Goal: Navigation & Orientation: Find specific page/section

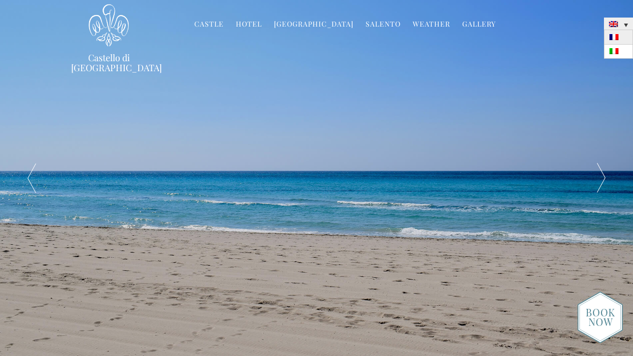
click at [620, 38] on link at bounding box center [618, 37] width 29 height 14
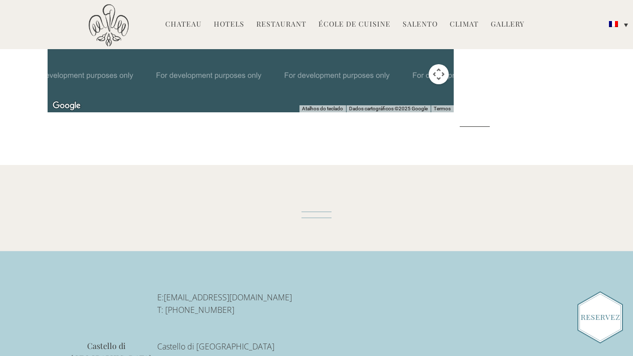
scroll to position [2017, 0]
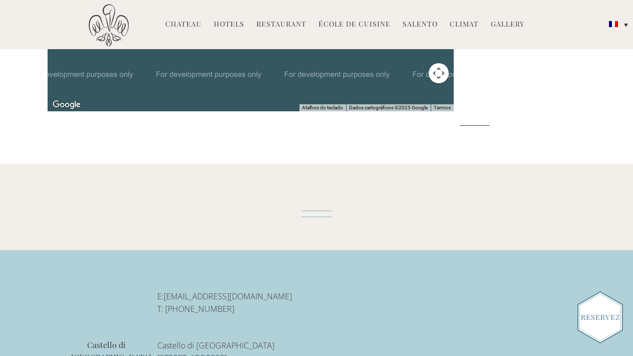
click at [264, 111] on div "Para iniciar o trajeto, pressione as teclas de seta." at bounding box center [251, 6] width 406 height 210
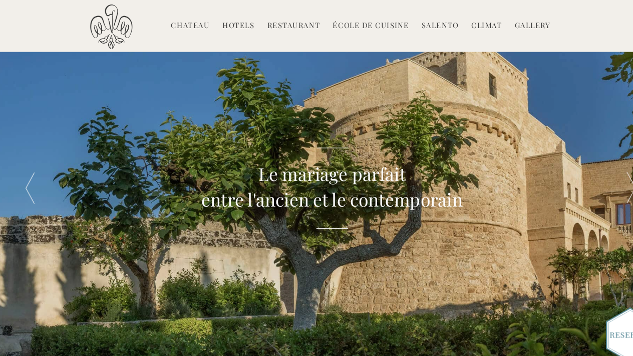
scroll to position [0, 0]
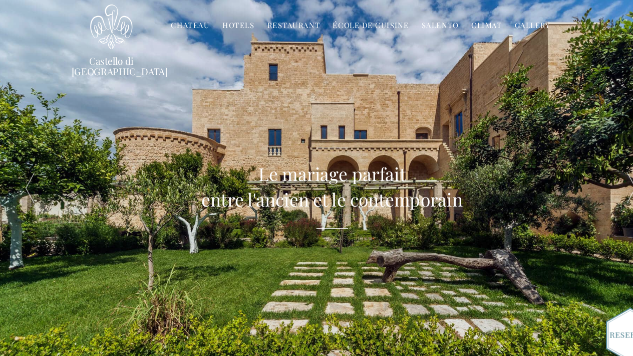
click at [585, 314] on img at bounding box center [601, 317] width 46 height 52
click at [227, 25] on link "Hotels" at bounding box center [229, 25] width 31 height 12
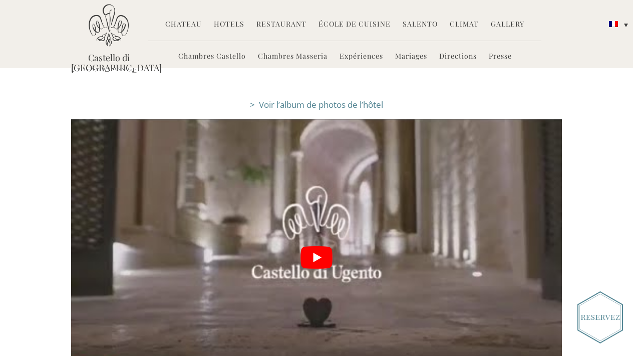
scroll to position [1881, 0]
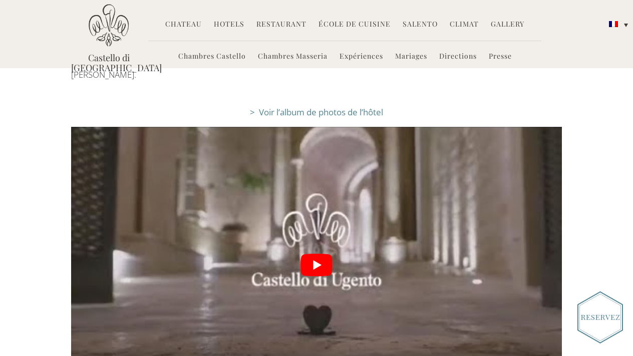
click at [320, 198] on button "play Youtube video" at bounding box center [316, 265] width 491 height 276
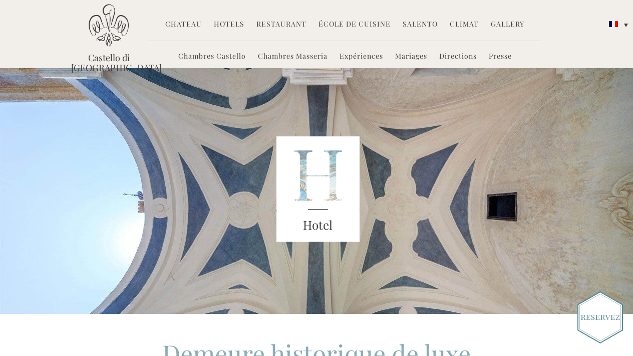
scroll to position [0, 0]
